Goal: Use online tool/utility: Utilize a website feature to perform a specific function

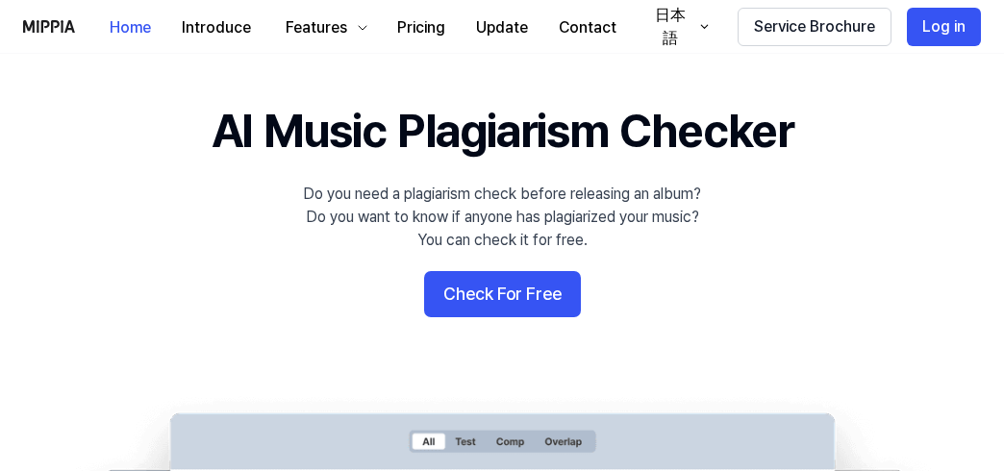
scroll to position [31, 0]
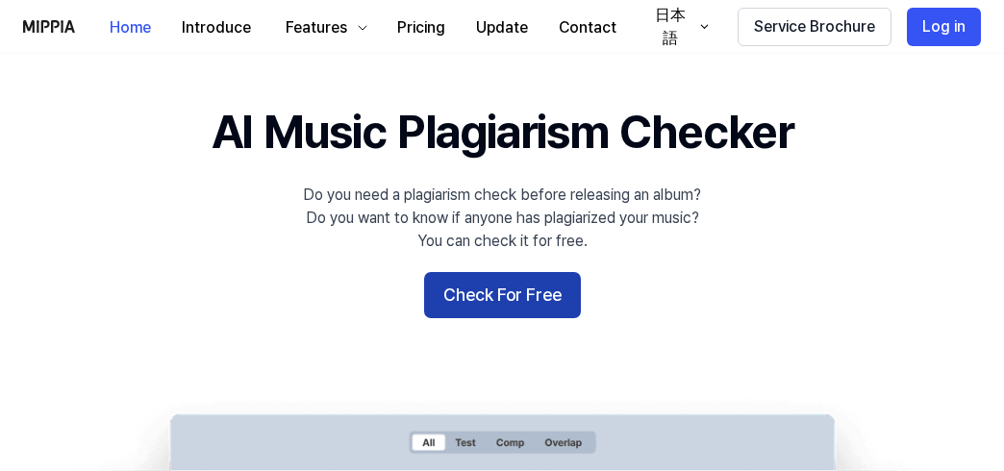
click at [498, 291] on button "Check For Free" at bounding box center [502, 295] width 157 height 46
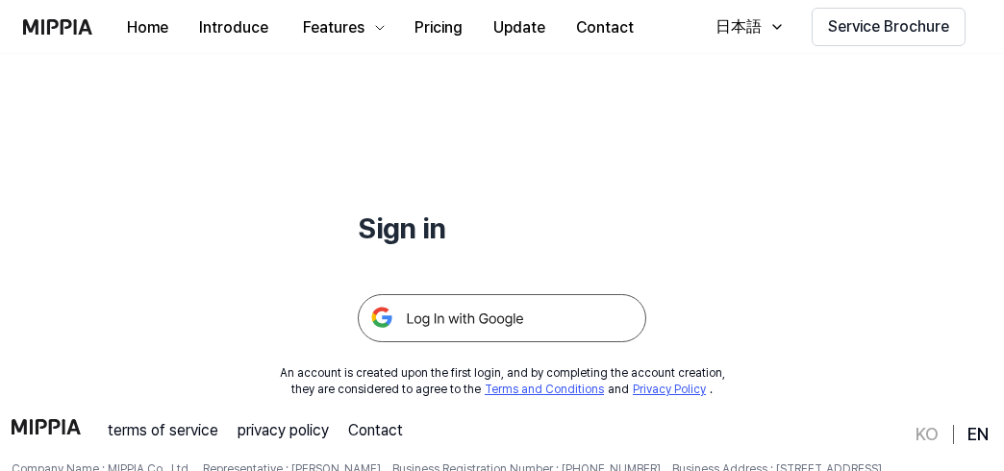
scroll to position [120, 0]
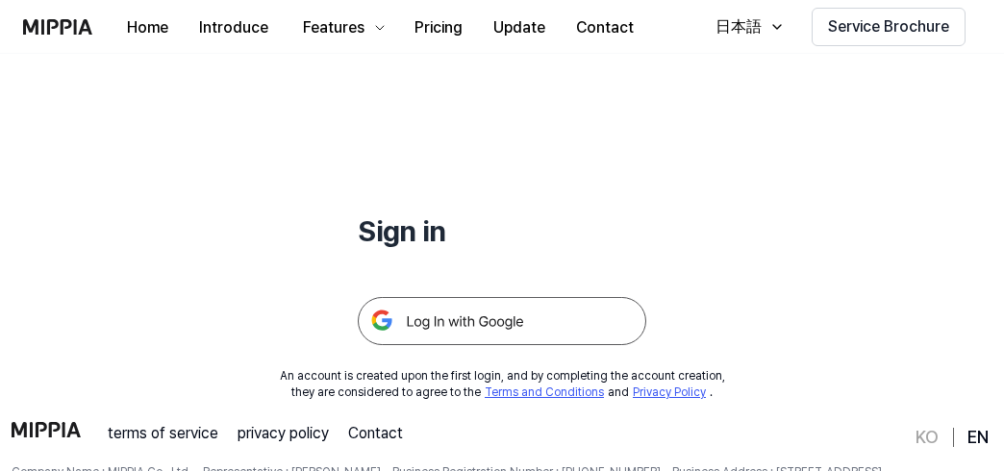
click at [486, 316] on img at bounding box center [502, 321] width 289 height 48
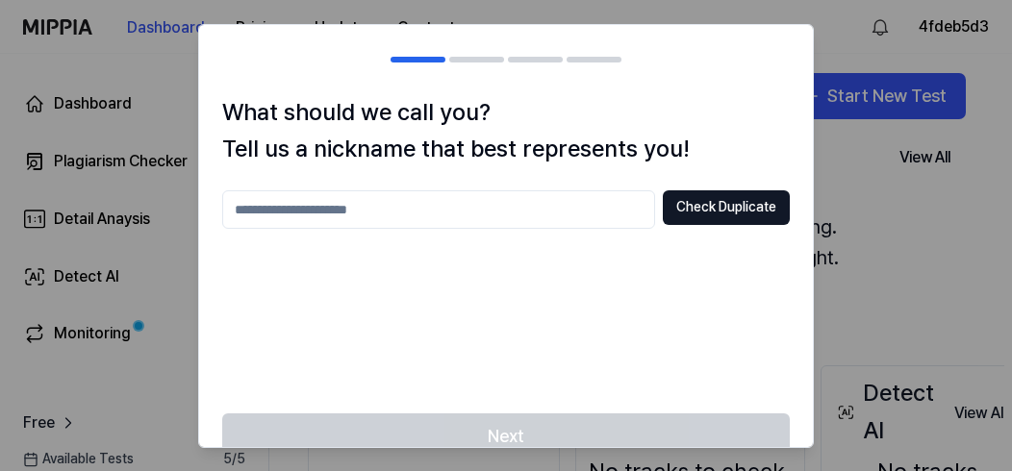
click at [290, 212] on input "text" at bounding box center [438, 209] width 433 height 38
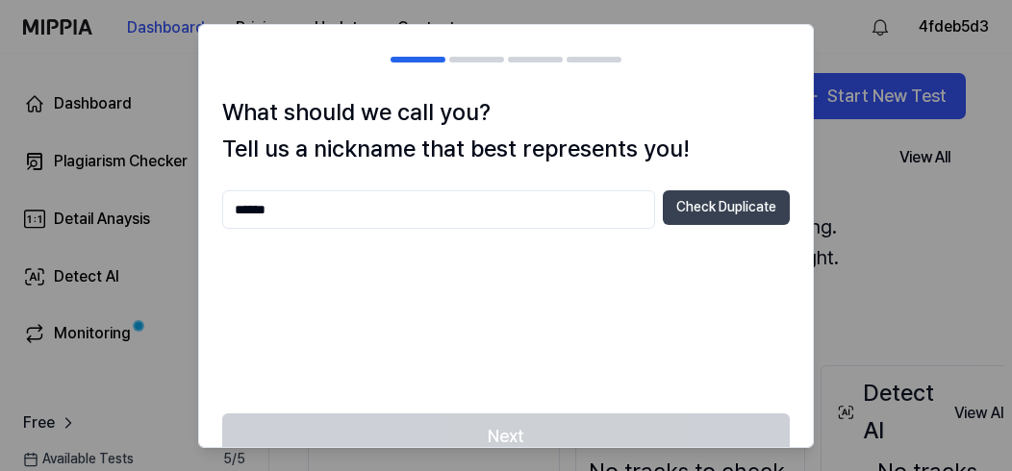
type input "******"
click at [479, 201] on button "Check Duplicate" at bounding box center [726, 207] width 127 height 35
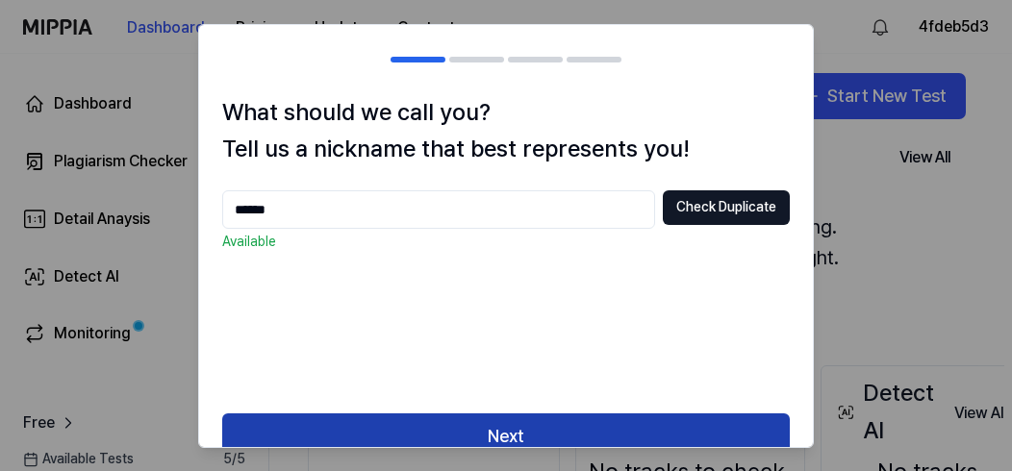
click at [479, 431] on button "Next" at bounding box center [506, 437] width 568 height 46
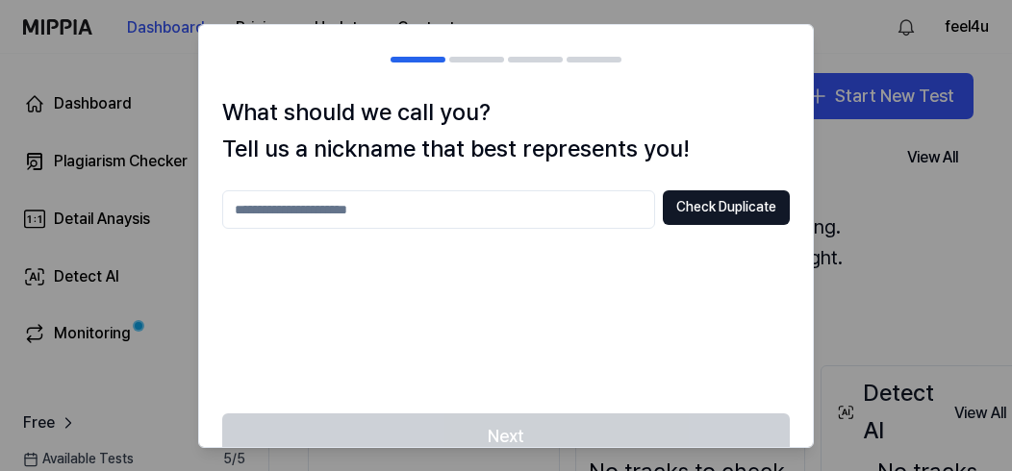
click at [398, 221] on input "text" at bounding box center [438, 209] width 433 height 38
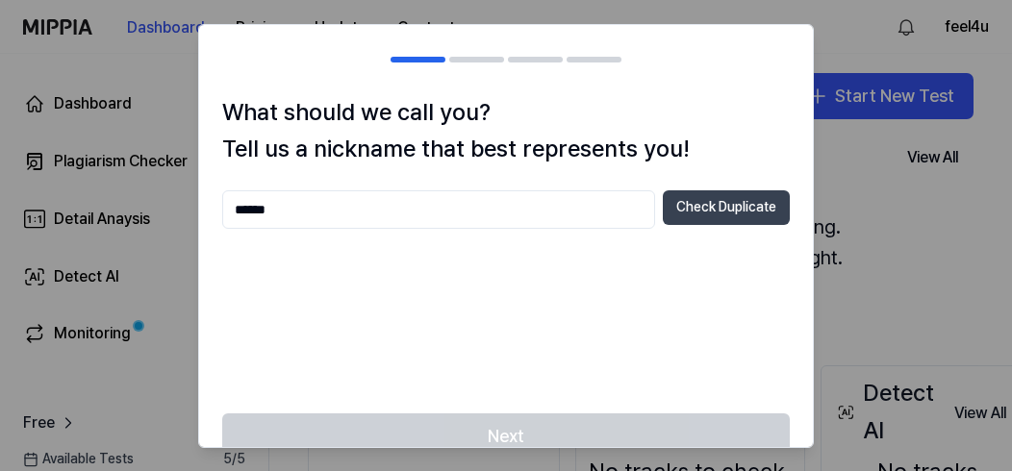
type input "******"
click at [692, 224] on button "Check Duplicate" at bounding box center [726, 207] width 127 height 35
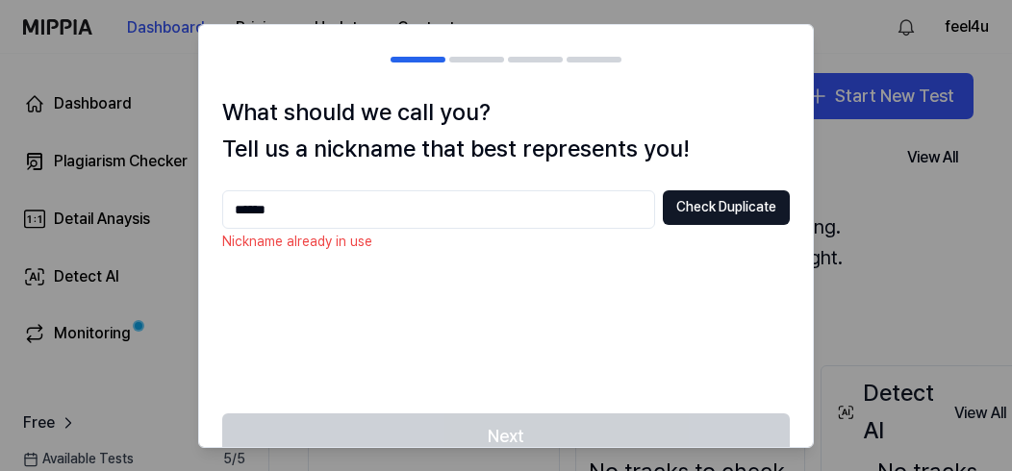
click at [457, 434] on div "Next" at bounding box center [506, 448] width 614 height 69
click at [349, 212] on input "******" at bounding box center [438, 209] width 433 height 38
click at [875, 15] on div at bounding box center [506, 235] width 1012 height 471
click at [164, 366] on div at bounding box center [506, 235] width 1012 height 471
click at [32, 21] on div at bounding box center [506, 235] width 1012 height 471
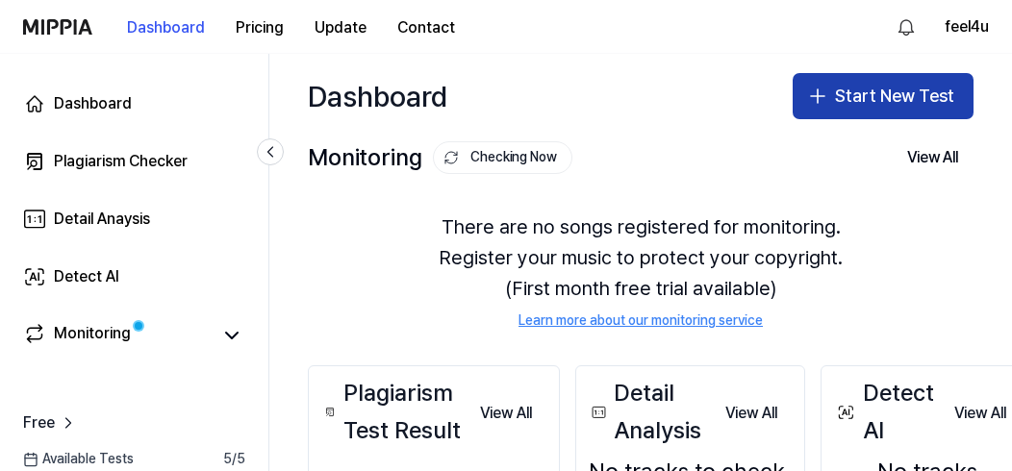
click at [806, 90] on icon "button" at bounding box center [817, 96] width 23 height 23
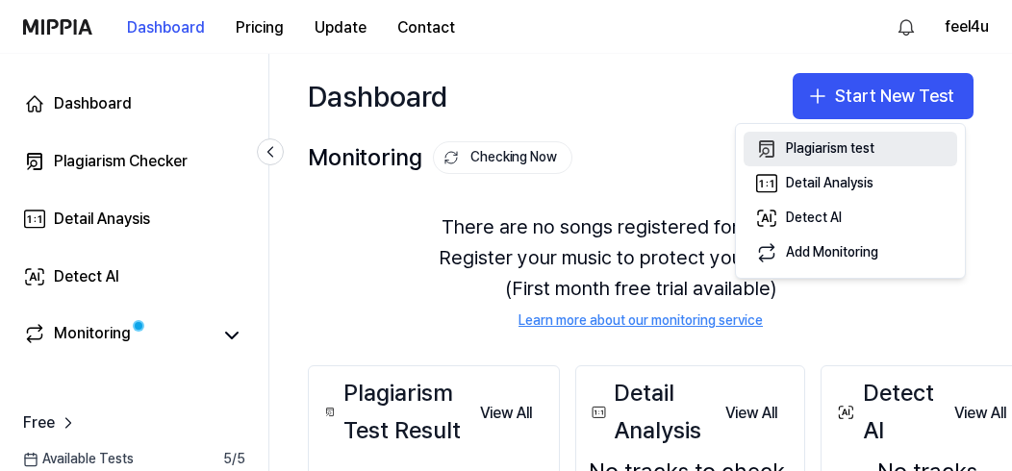
click at [879, 149] on button "Plagiarism test" at bounding box center [851, 149] width 214 height 35
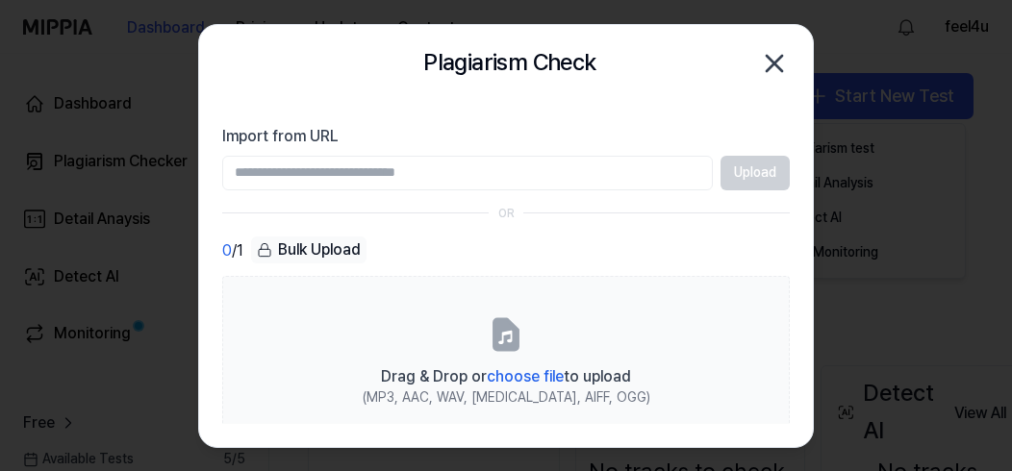
click at [771, 57] on icon "button" at bounding box center [774, 63] width 31 height 31
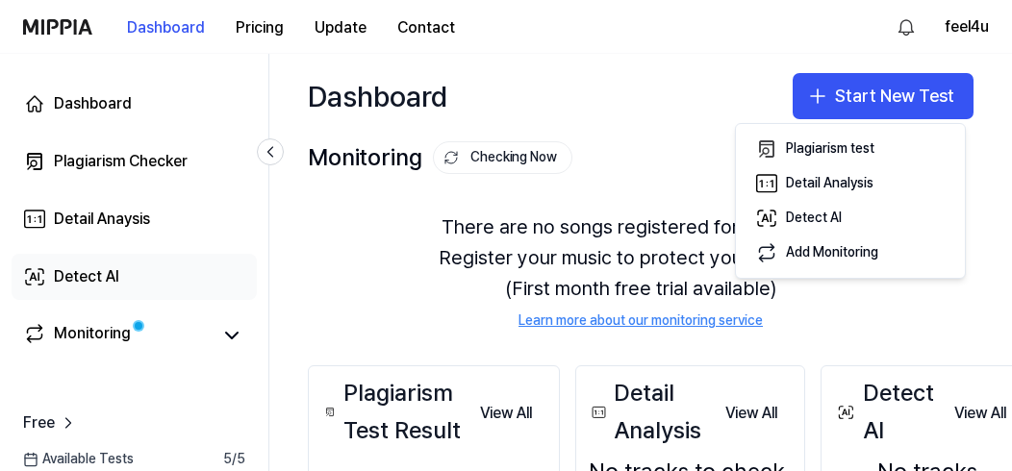
click at [85, 289] on link "Detect AI" at bounding box center [134, 277] width 245 height 46
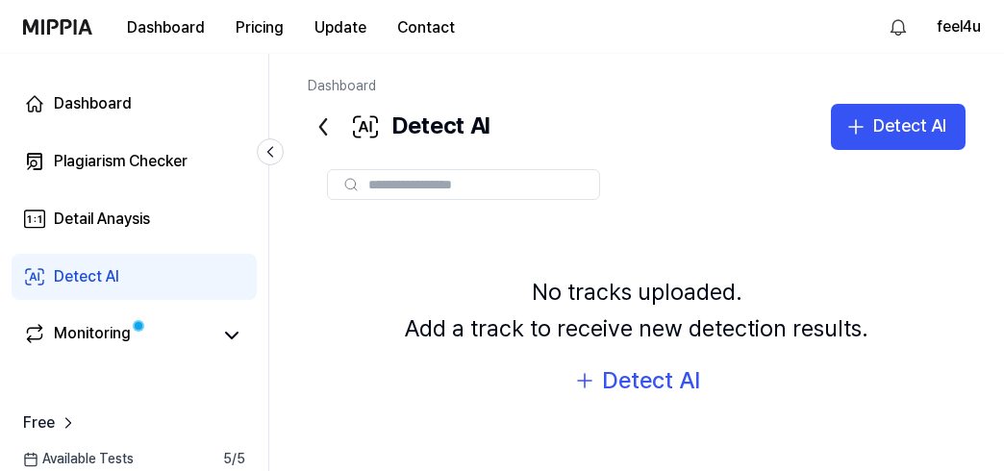
click at [457, 183] on input "text" at bounding box center [477, 184] width 219 height 17
click at [584, 381] on icon "button" at bounding box center [584, 381] width 13 height 0
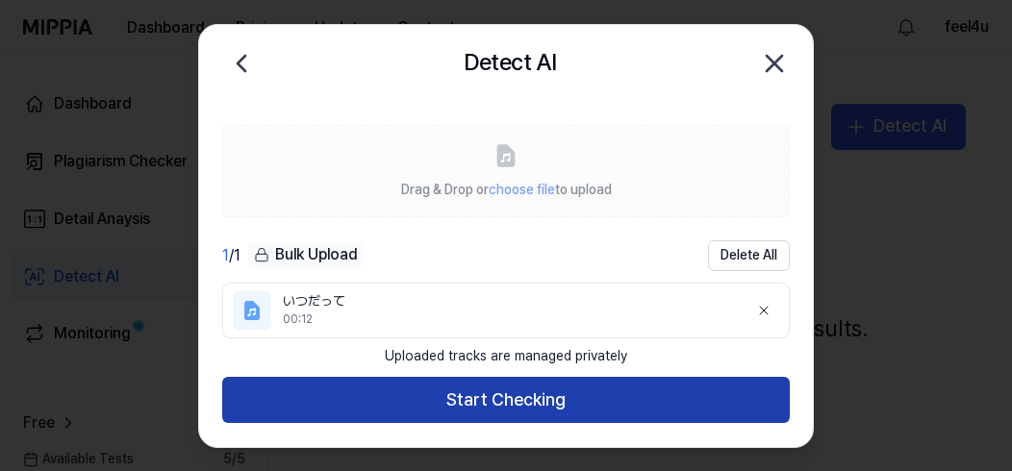
click at [509, 404] on button "Start Checking" at bounding box center [506, 401] width 568 height 46
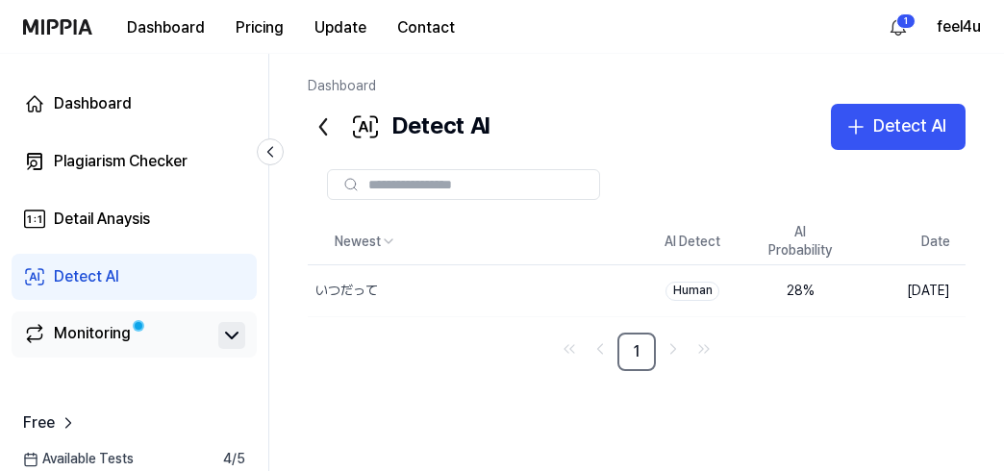
click at [242, 335] on icon at bounding box center [231, 335] width 23 height 23
click at [104, 340] on div "Monitoring" at bounding box center [92, 335] width 77 height 27
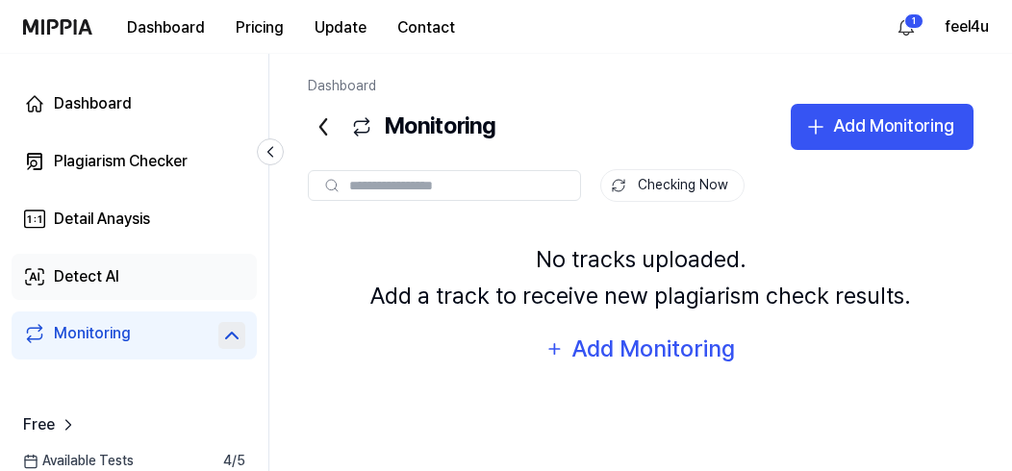
click at [115, 279] on div "Detect AI" at bounding box center [86, 276] width 65 height 23
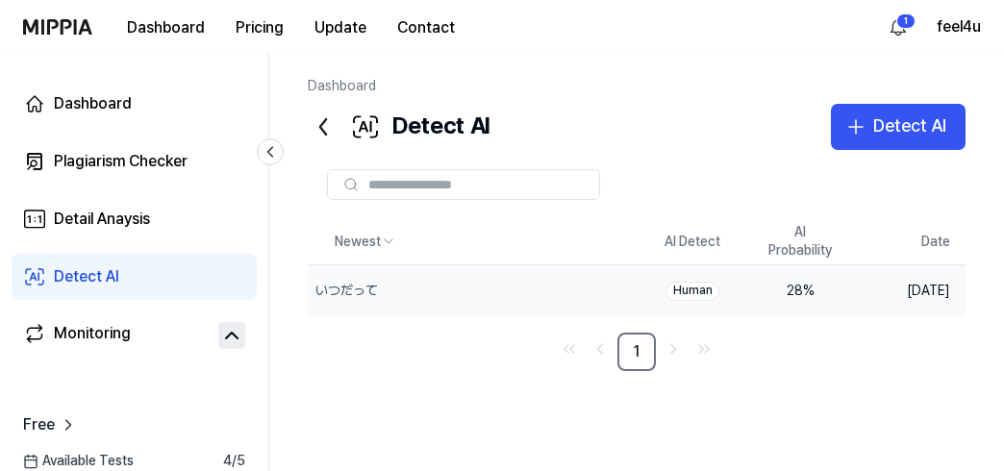
click at [686, 294] on div "Human" at bounding box center [693, 291] width 54 height 19
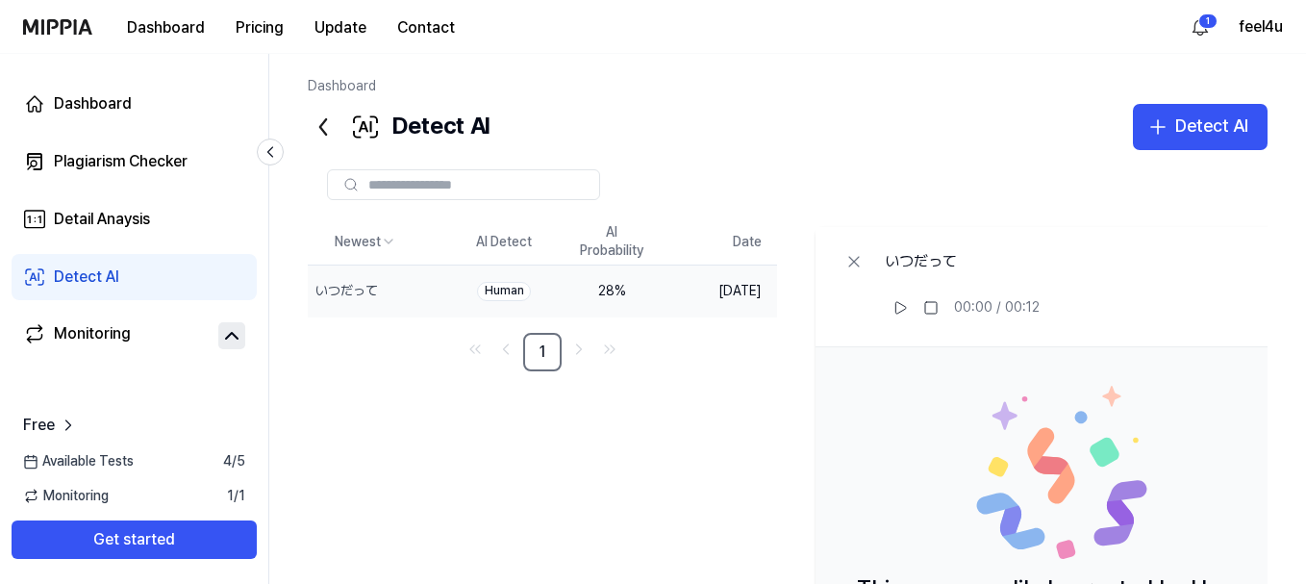
click at [528, 288] on div "Human" at bounding box center [504, 291] width 54 height 19
click at [649, 294] on div "28 %" at bounding box center [611, 291] width 77 height 19
click at [151, 153] on div "Plagiarism Checker" at bounding box center [121, 161] width 134 height 23
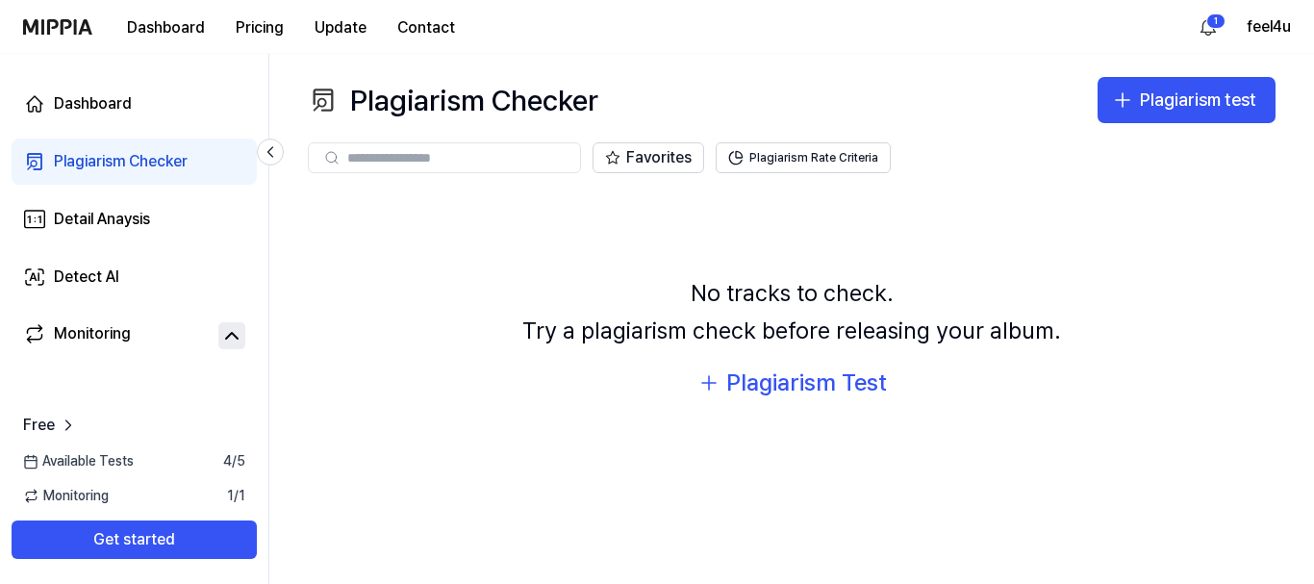
click at [471, 162] on input "text" at bounding box center [457, 157] width 221 height 17
click at [703, 386] on icon "button" at bounding box center [708, 382] width 23 height 23
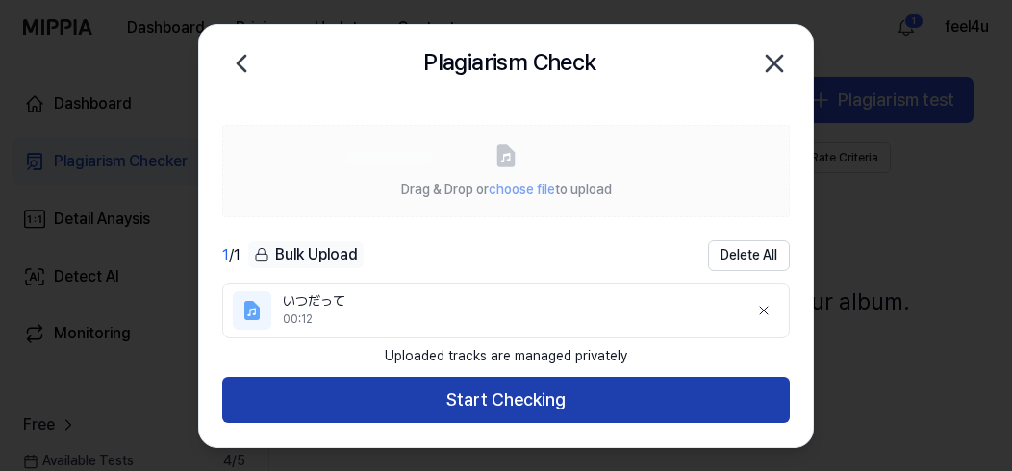
click at [490, 403] on button "Start Checking" at bounding box center [506, 401] width 568 height 46
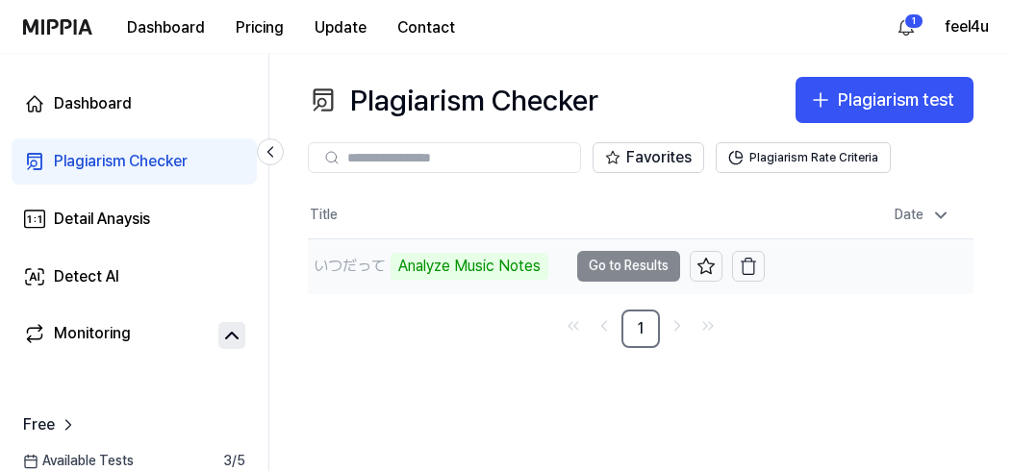
click at [652, 267] on td "いつだって Analyze Music Notes Go to Results" at bounding box center [536, 267] width 457 height 54
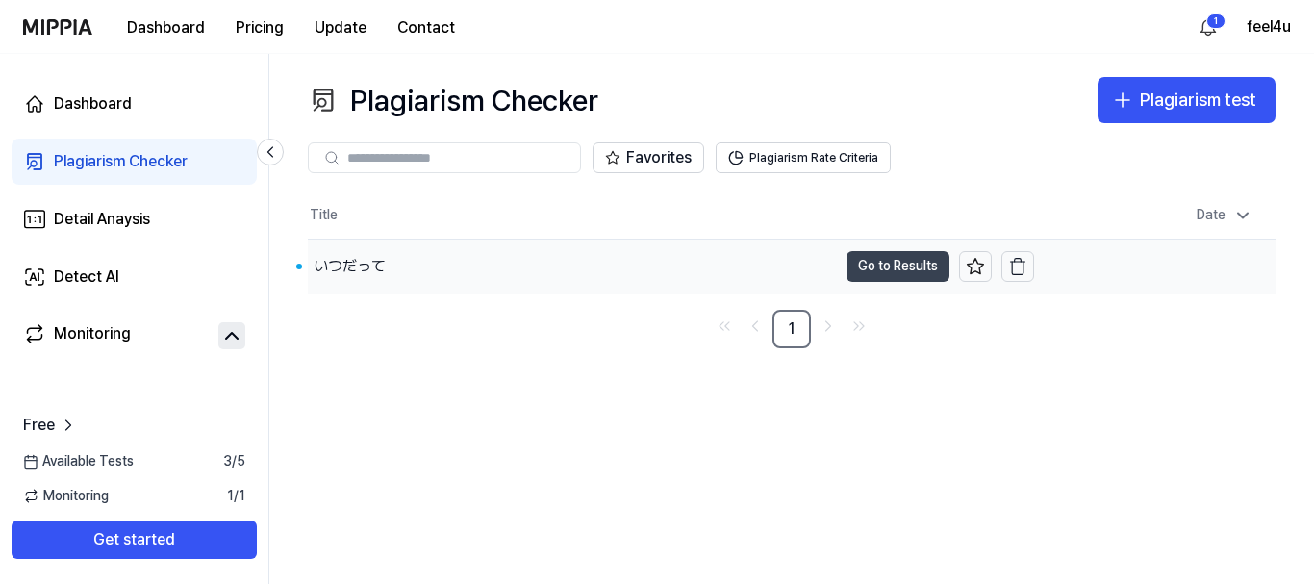
click at [912, 264] on button "Go to Results" at bounding box center [897, 266] width 103 height 31
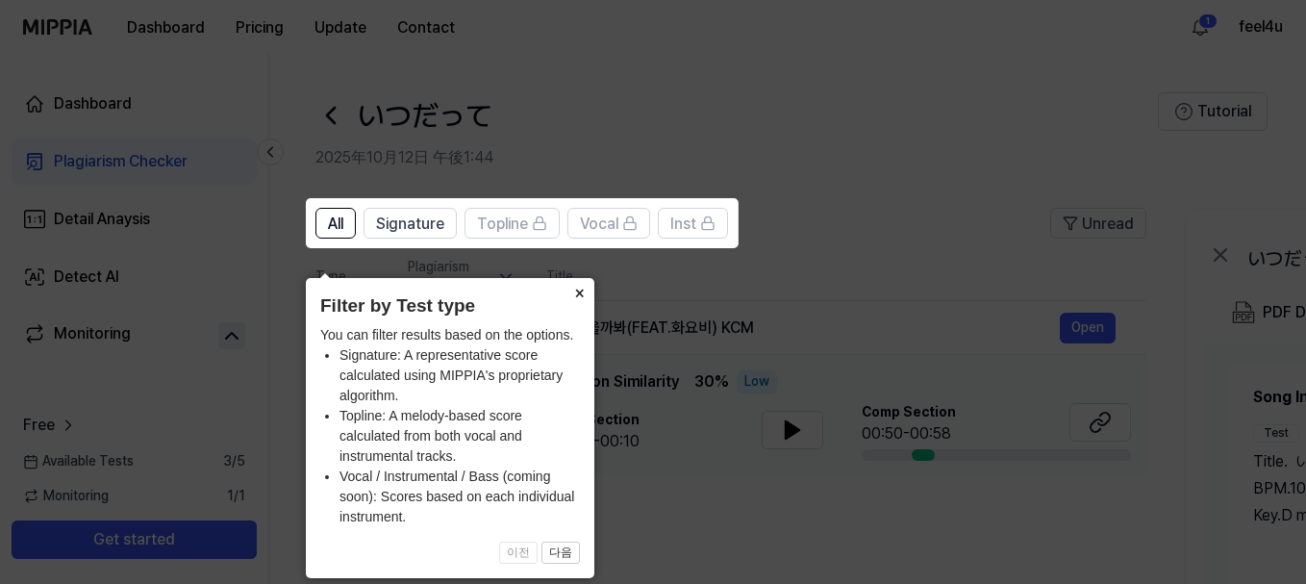
click at [581, 278] on button "×" at bounding box center [579, 291] width 31 height 27
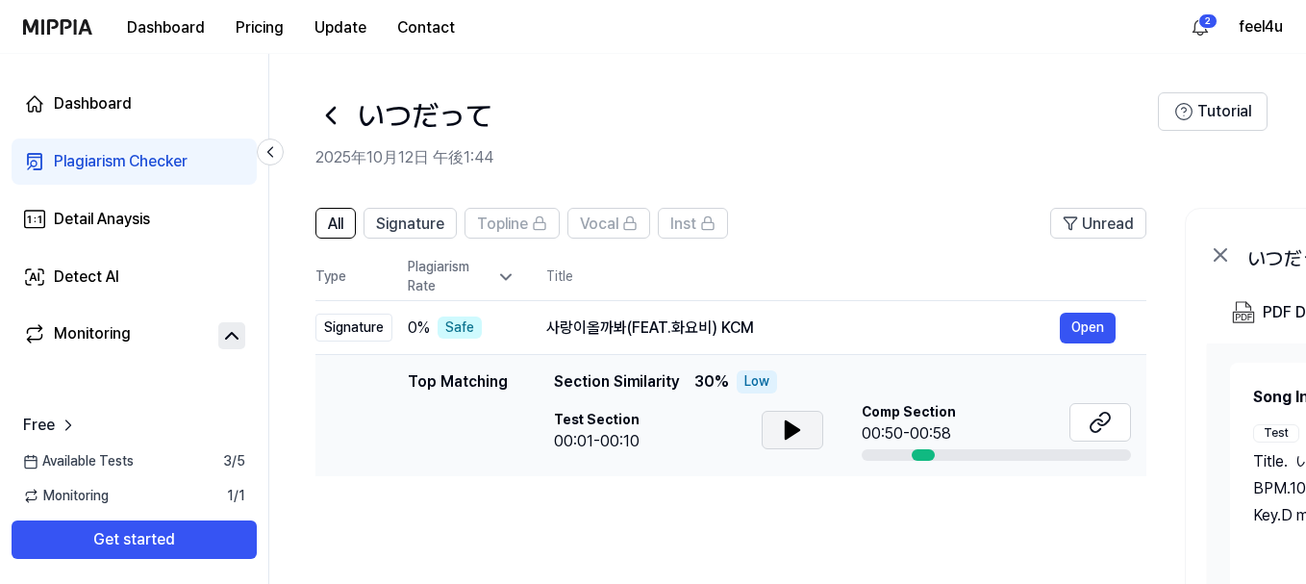
click at [791, 431] on icon at bounding box center [792, 429] width 13 height 17
click at [918, 418] on span "Comp Section" at bounding box center [909, 412] width 94 height 19
click at [921, 452] on div at bounding box center [923, 455] width 23 height 12
click at [1011, 416] on icon at bounding box center [1100, 422] width 23 height 23
click at [794, 429] on icon at bounding box center [792, 429] width 13 height 17
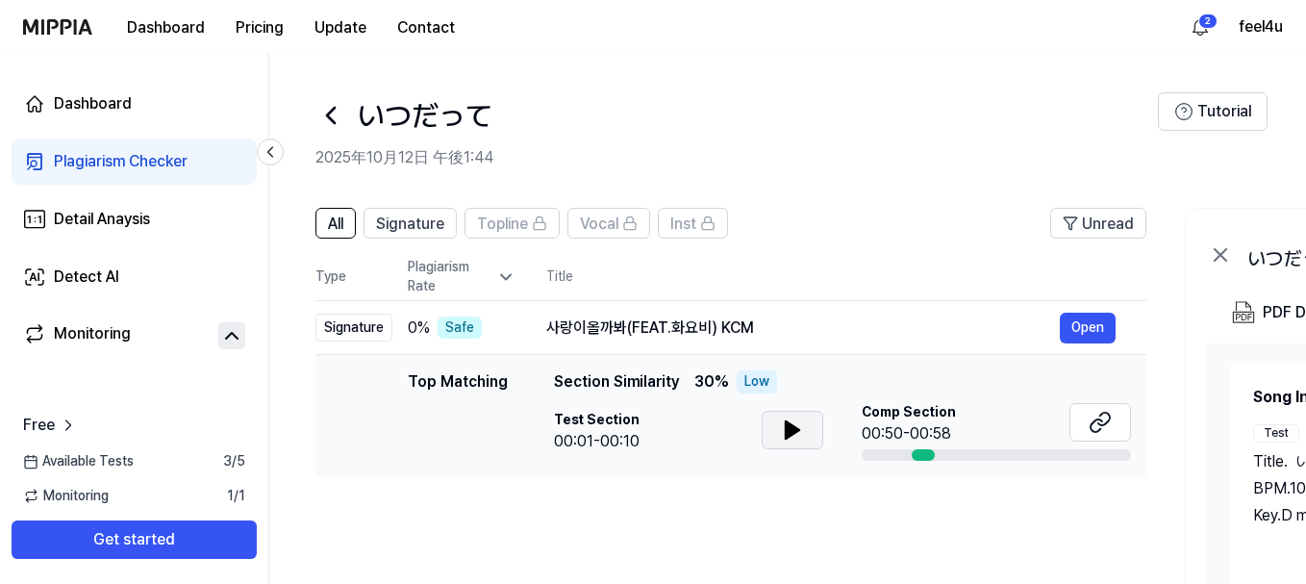
click at [921, 429] on div "00:50-00:58" at bounding box center [909, 433] width 94 height 23
click at [865, 411] on span "Comp Section" at bounding box center [909, 412] width 94 height 19
click at [1011, 425] on icon at bounding box center [1100, 422] width 23 height 23
